Goal: Task Accomplishment & Management: Manage account settings

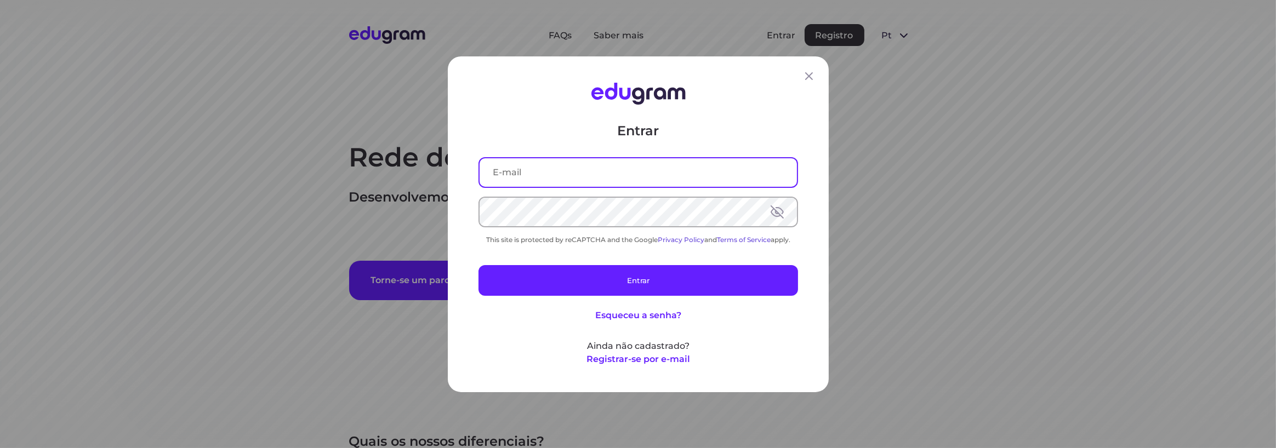
click at [537, 165] on input "text" at bounding box center [638, 172] width 317 height 28
type input "adriano.ams1988@gmail.com"
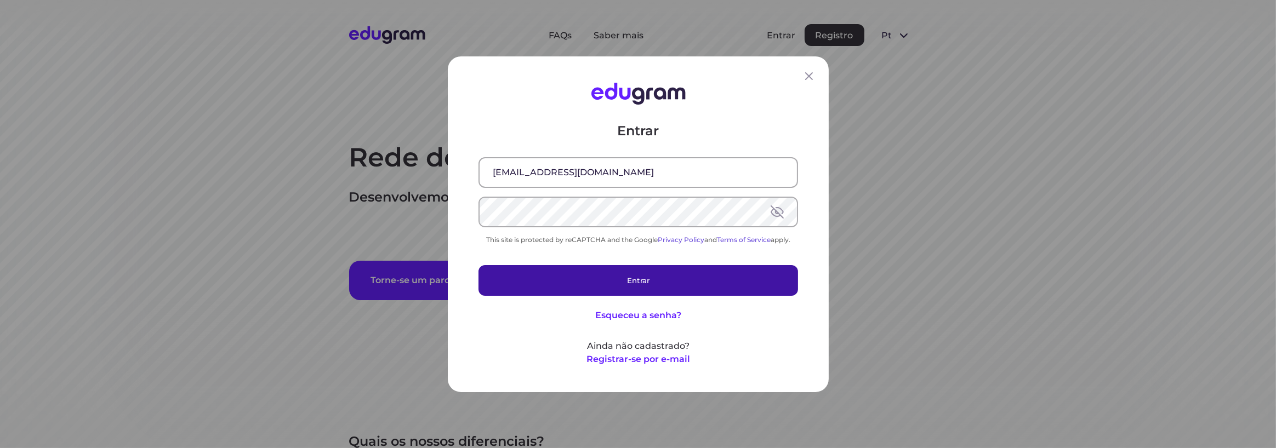
click at [629, 286] on button "Entrar" at bounding box center [638, 280] width 320 height 31
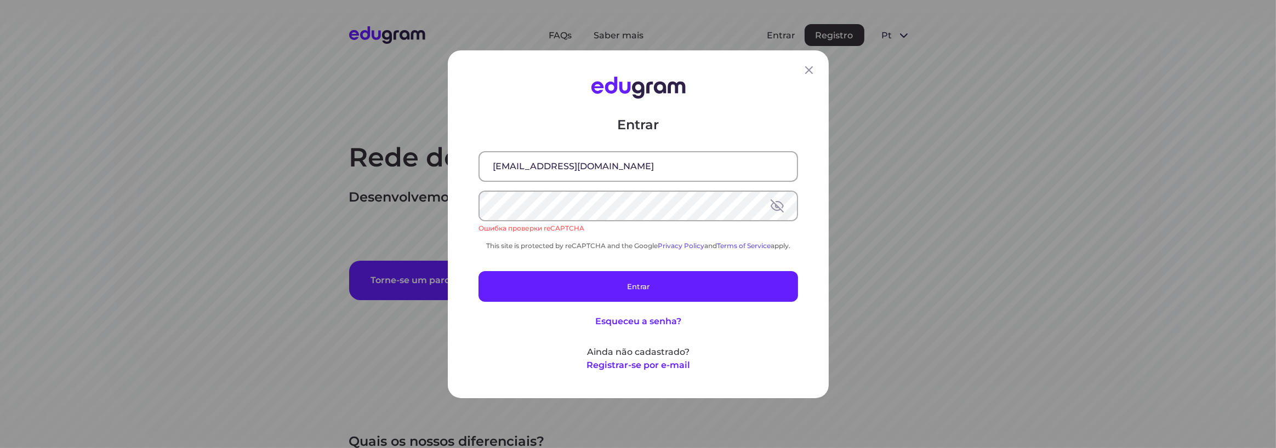
click at [515, 223] on div "Ошибка проверки reCAPTCHA" at bounding box center [638, 228] width 320 height 10
click at [587, 261] on div "Entrar adriano.ams1988@gmail.com Ошибка проверки reCAPTCHA This site is protect…" at bounding box center [638, 244] width 320 height 256
click at [745, 246] on link "Terms of Service" at bounding box center [744, 245] width 54 height 8
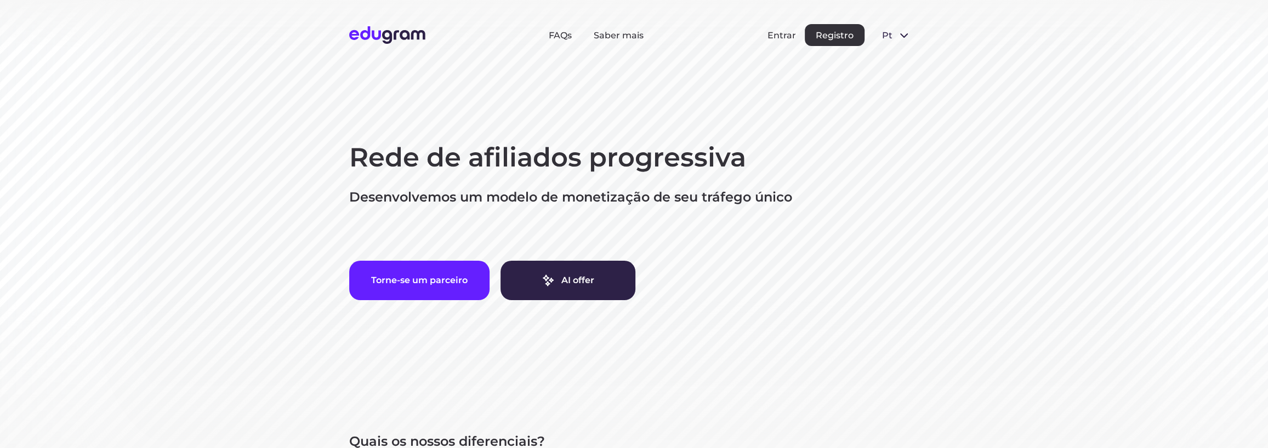
click at [777, 34] on button "Entrar" at bounding box center [781, 35] width 28 height 10
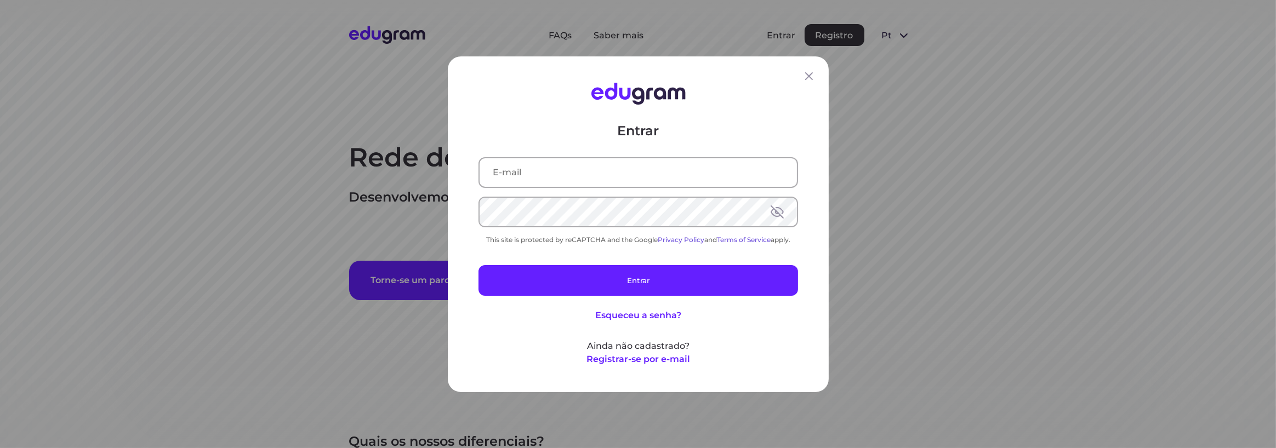
drag, startPoint x: 626, startPoint y: 253, endPoint x: 602, endPoint y: 252, distance: 23.6
click at [602, 252] on div "Entrar This site is protected by reCAPTCHA and the Google Privacy Policy and Te…" at bounding box center [638, 244] width 320 height 244
